Goal: Contribute content

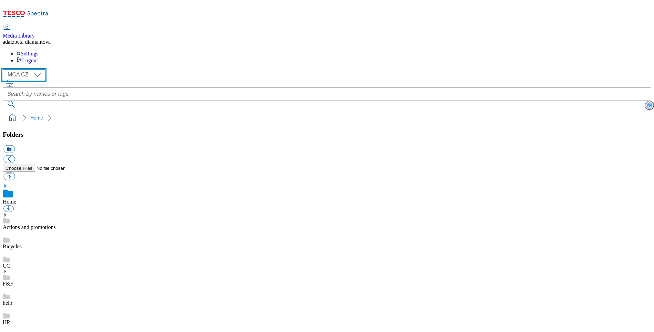
click at [41, 69] on select "MCA CZ MCA HU MCA SK" at bounding box center [24, 74] width 42 height 11
select select "flare-mca-sk"
click at [5, 69] on select "MCA CZ MCA HU MCA SK" at bounding box center [24, 74] width 42 height 11
click at [6, 213] on use at bounding box center [5, 214] width 2 height 3
click at [20, 244] on link "15years" at bounding box center [11, 247] width 17 height 6
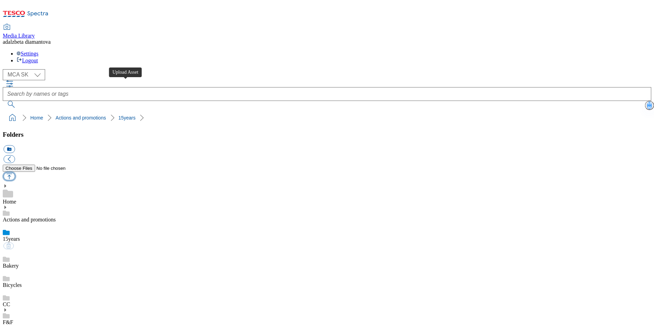
click at [15, 173] on button "button" at bounding box center [8, 177] width 11 height 8
type input "C:\fakepath\sk-wk28-15y01.png"
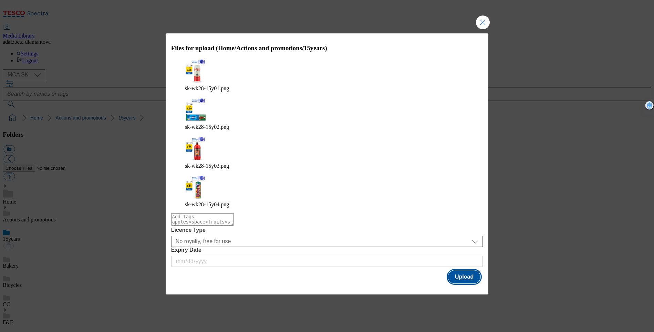
click at [465, 270] on button "Upload" at bounding box center [464, 276] width 32 height 13
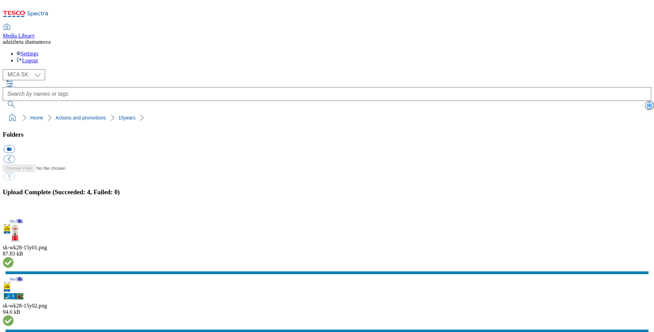
click at [14, 210] on button "button" at bounding box center [8, 213] width 10 height 7
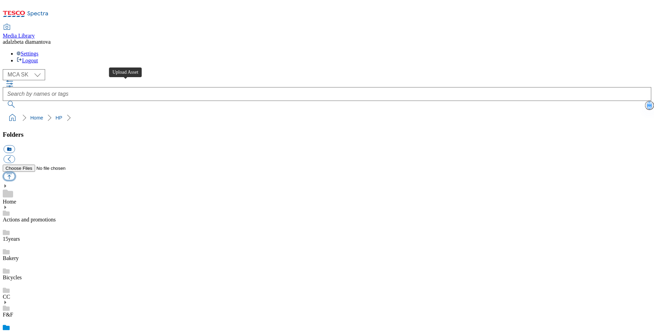
click at [15, 173] on button "button" at bounding box center [8, 177] width 11 height 8
type input "C:\fakepath\sk-wk28-hp-product01.png"
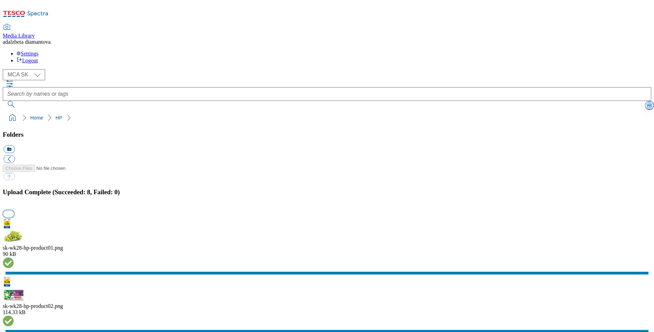
click at [14, 210] on button "button" at bounding box center [8, 213] width 10 height 7
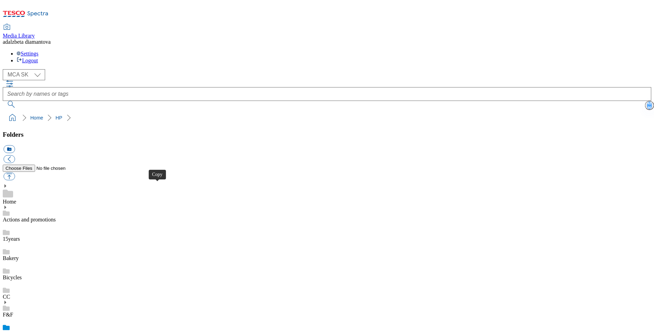
click at [39, 318] on div "HP" at bounding box center [327, 327] width 649 height 19
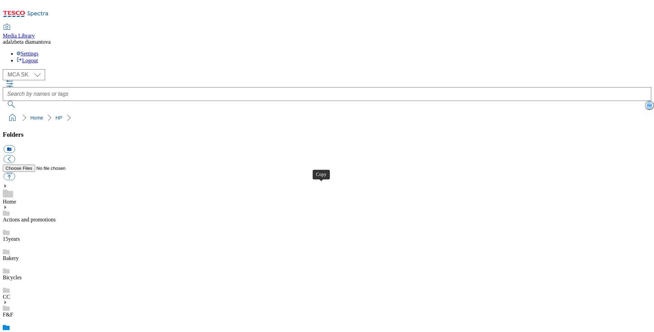
click at [50, 217] on link "Actions and promotions" at bounding box center [29, 220] width 53 height 6
click at [20, 244] on link "15years" at bounding box center [11, 247] width 17 height 6
